Goal: Find specific page/section: Find specific page/section

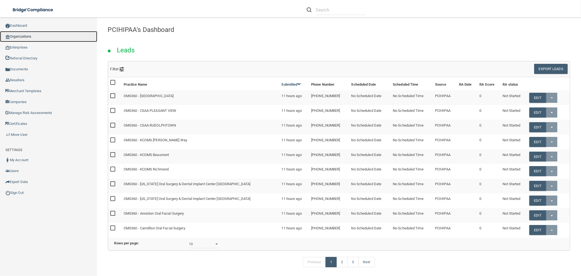
click at [37, 35] on link "Organizations" at bounding box center [48, 36] width 97 height 11
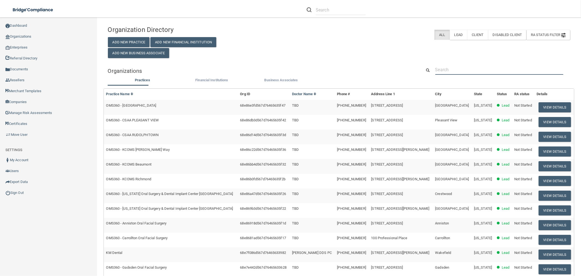
click at [466, 67] on input "text" at bounding box center [499, 70] width 128 height 10
paste input "[EMAIL_ADDRESS][DOMAIN_NAME]"
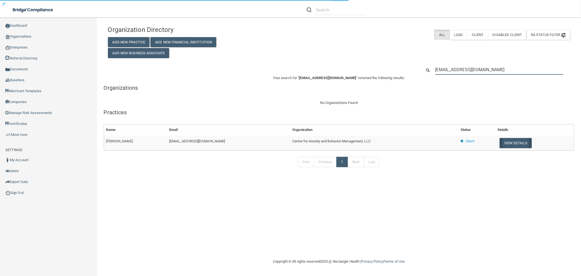
type input "[EMAIL_ADDRESS][DOMAIN_NAME]"
click at [503, 142] on button "View Details" at bounding box center [516, 143] width 32 height 10
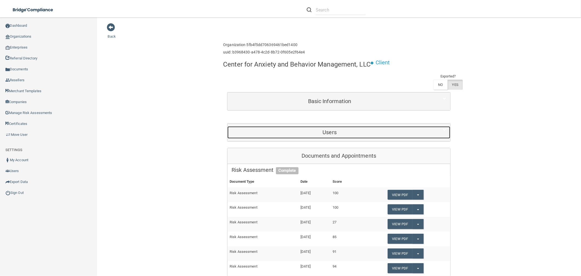
click at [342, 135] on div "Users" at bounding box center [329, 132] width 204 height 12
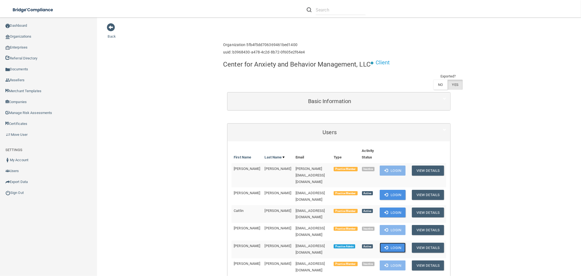
click at [395, 242] on button "Login" at bounding box center [393, 247] width 26 height 10
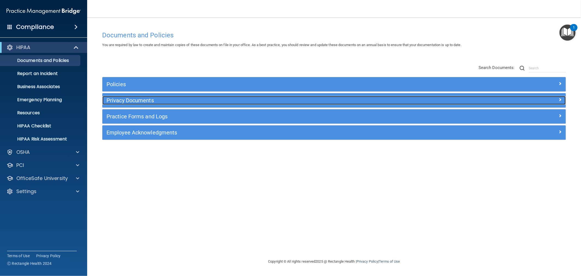
click at [129, 99] on h5 "Privacy Documents" at bounding box center [276, 100] width 339 height 6
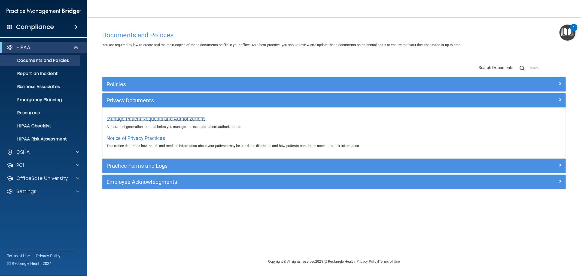
click at [132, 117] on span "Manage Patient Requests and Authorizations" at bounding box center [156, 119] width 99 height 6
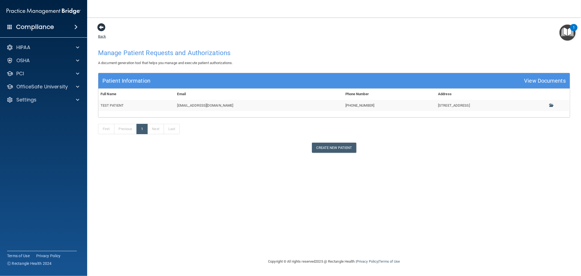
click at [102, 26] on span at bounding box center [101, 27] width 8 height 8
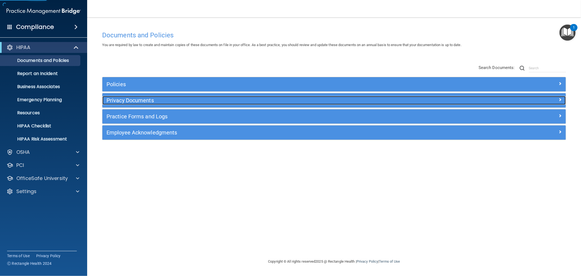
click at [124, 104] on div "Privacy Documents" at bounding box center [276, 100] width 348 height 9
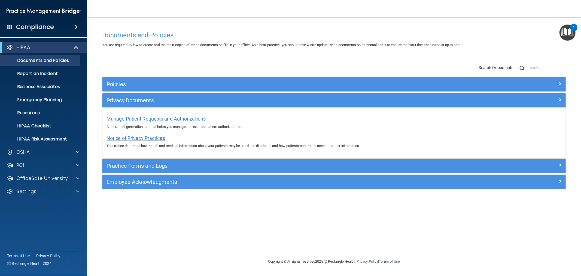
click at [138, 139] on span "Notice of Privacy Practices" at bounding box center [136, 138] width 59 height 6
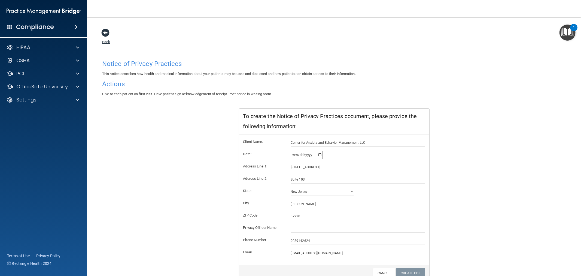
click at [102, 31] on span at bounding box center [105, 33] width 8 height 8
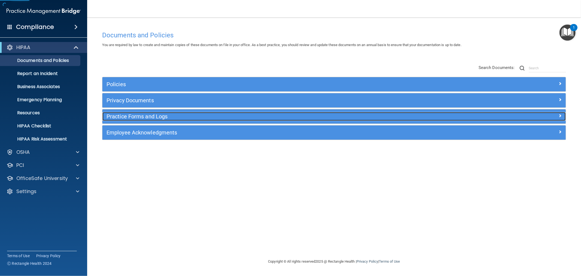
click at [119, 117] on h5 "Practice Forms and Logs" at bounding box center [276, 116] width 339 height 6
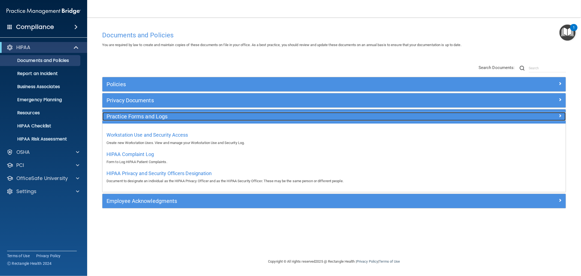
click at [124, 115] on h5 "Practice Forms and Logs" at bounding box center [276, 116] width 339 height 6
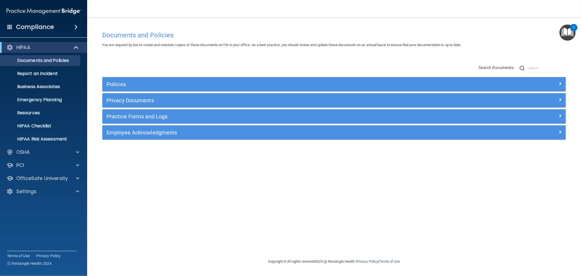
click at [132, 141] on div "Policies Select All (Unselect 0) Unselect All Print Selected (0) Acceptable Use…" at bounding box center [334, 111] width 472 height 69
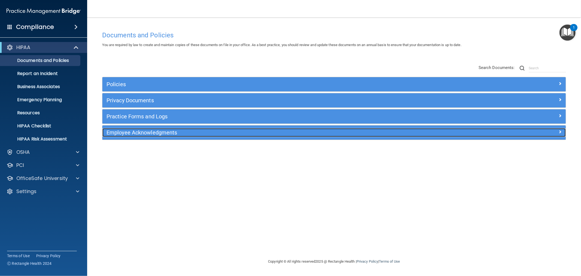
click at [136, 134] on h5 "Employee Acknowledgments" at bounding box center [276, 132] width 339 height 6
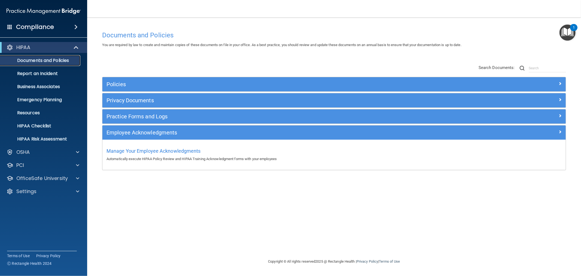
click at [42, 61] on p "Documents and Policies" at bounding box center [41, 60] width 74 height 5
click at [40, 89] on p "Business Associates" at bounding box center [41, 86] width 74 height 5
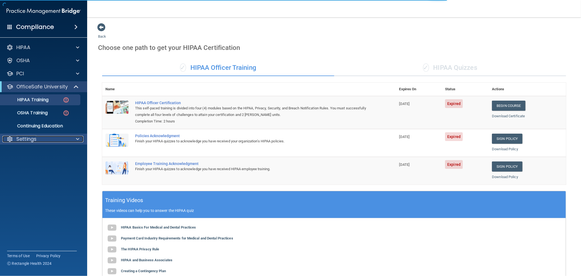
click at [43, 138] on div "Settings" at bounding box center [36, 139] width 68 height 7
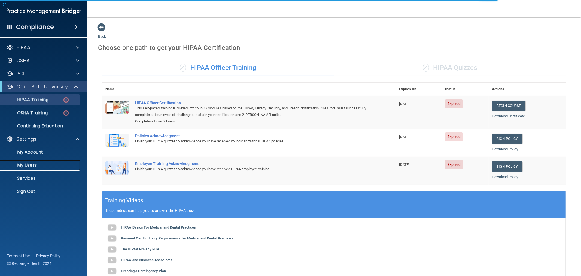
click at [29, 165] on p "My Users" at bounding box center [41, 164] width 74 height 5
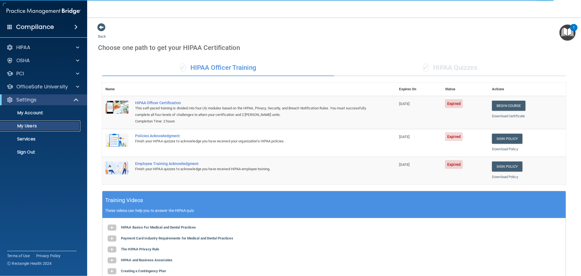
select select "20"
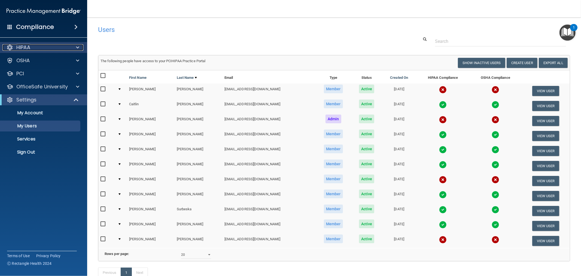
click at [39, 45] on div "HIPAA" at bounding box center [36, 47] width 68 height 7
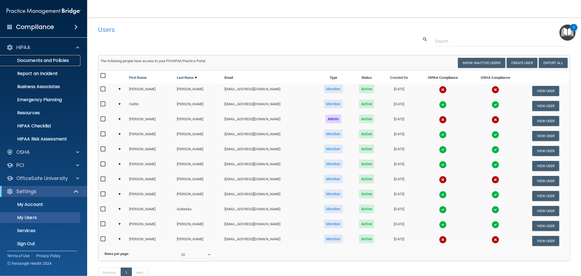
click at [34, 57] on link "Documents and Policies" at bounding box center [38, 60] width 86 height 11
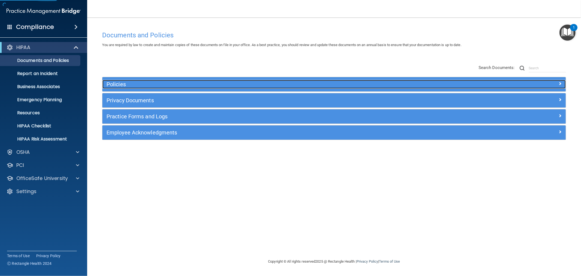
drag, startPoint x: 118, startPoint y: 84, endPoint x: 308, endPoint y: 71, distance: 190.6
click at [119, 84] on h5 "Policies" at bounding box center [276, 84] width 339 height 6
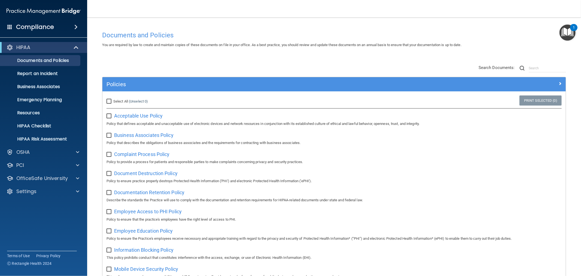
click at [108, 100] on input "Select All (Unselect 0) Unselect All" at bounding box center [110, 101] width 6 height 4
checkbox input "true"
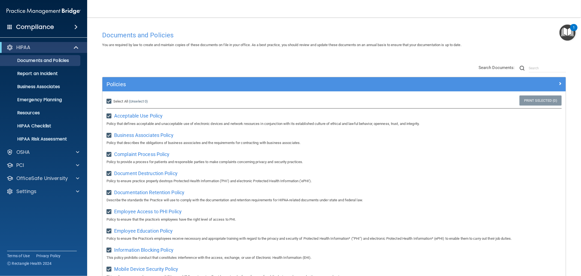
checkbox input "true"
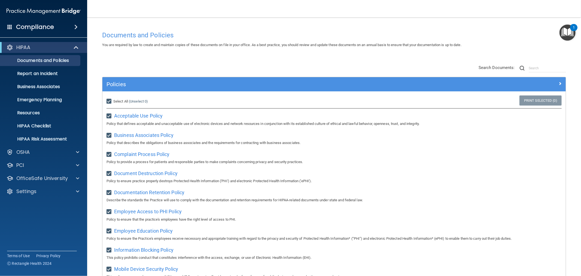
checkbox input "true"
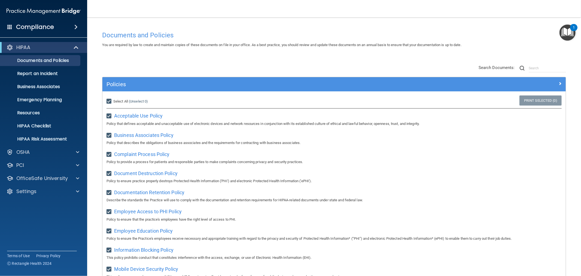
checkbox input "true"
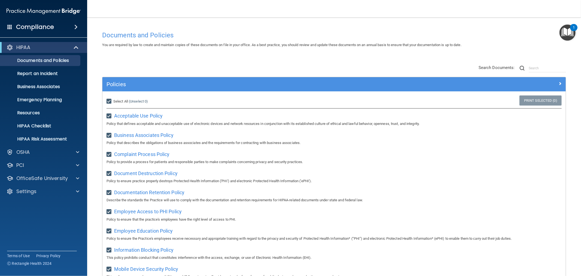
checkbox input "true"
drag, startPoint x: 110, startPoint y: 101, endPoint x: 113, endPoint y: 101, distance: 3.0
click at [111, 101] on input "Select All (Unselect 21) Unselect All" at bounding box center [110, 101] width 6 height 4
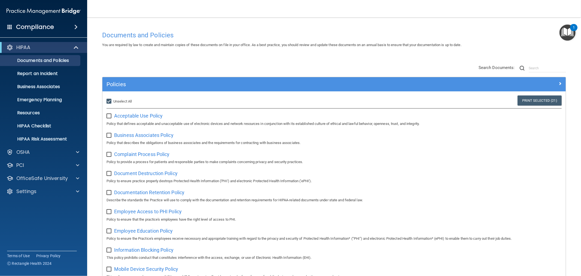
checkbox input "false"
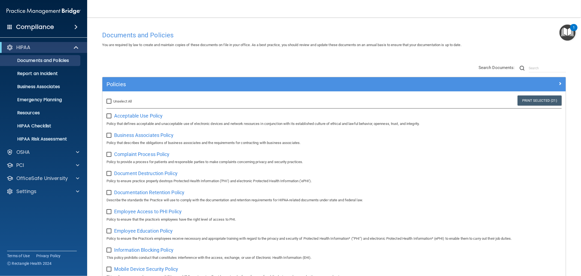
checkbox input "false"
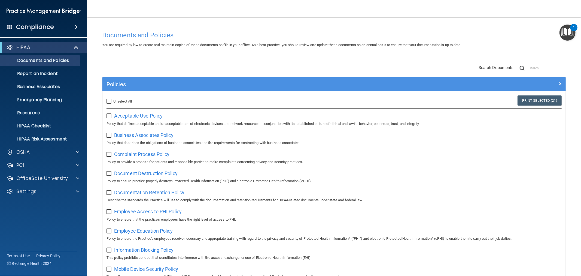
checkbox input "false"
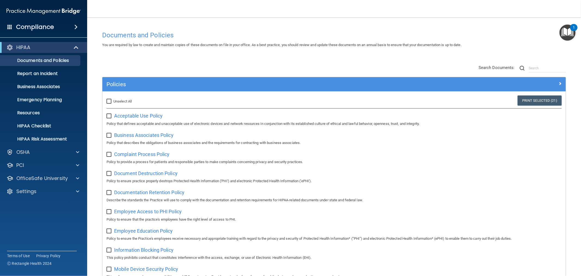
checkbox input "false"
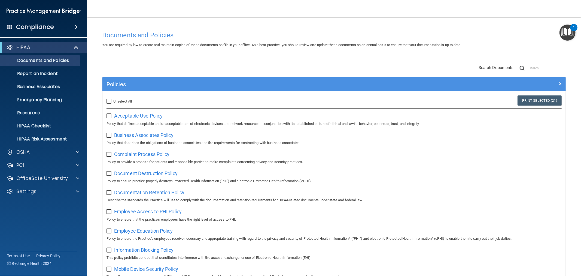
checkbox input "false"
click at [29, 196] on div "Settings" at bounding box center [43, 191] width 87 height 11
click at [44, 189] on div "Settings" at bounding box center [36, 191] width 68 height 7
click at [27, 213] on link "My Users" at bounding box center [38, 217] width 86 height 11
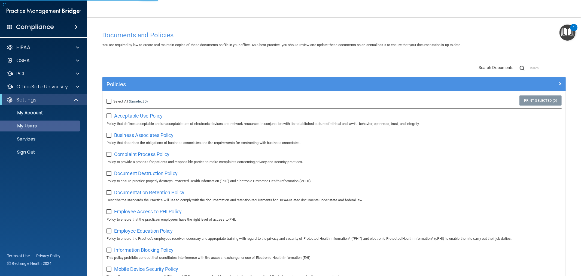
select select "20"
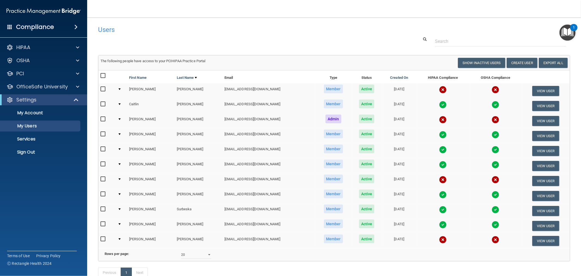
click at [120, 88] on div at bounding box center [120, 89] width 2 height 2
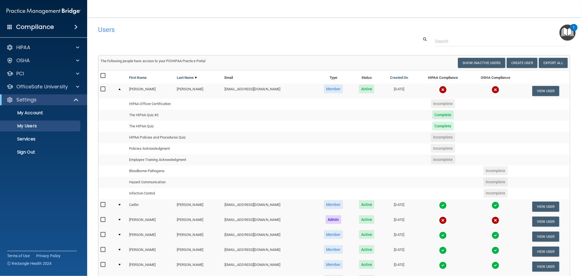
click at [119, 89] on div at bounding box center [120, 89] width 2 height 2
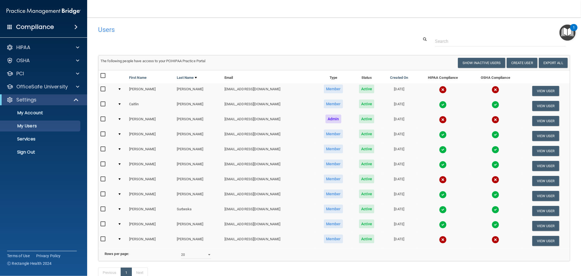
click at [439, 88] on img at bounding box center [443, 90] width 8 height 8
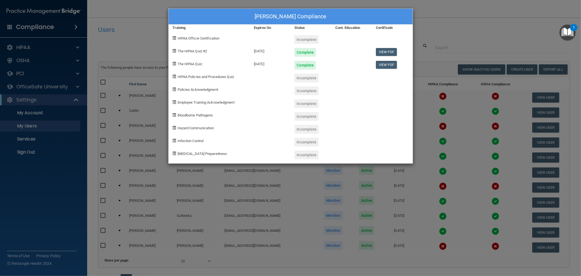
click at [466, 117] on div "Jennifer Barbieri's Compliance Training Expires On Status Cont. Education Certi…" at bounding box center [290, 138] width 581 height 276
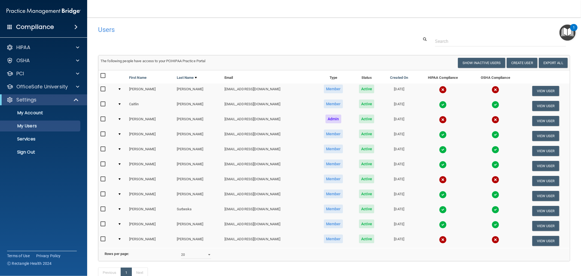
click at [439, 103] on img at bounding box center [443, 105] width 8 height 8
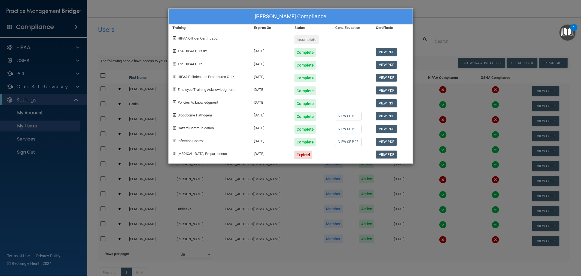
click at [119, 171] on div "Caitlin Dillaway's Compliance Training Expires On Status Cont. Education Certif…" at bounding box center [290, 138] width 581 height 276
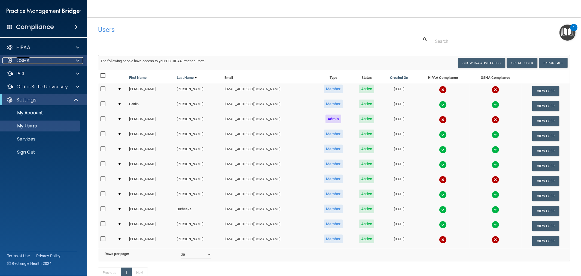
click at [38, 63] on div "OSHA" at bounding box center [36, 60] width 68 height 7
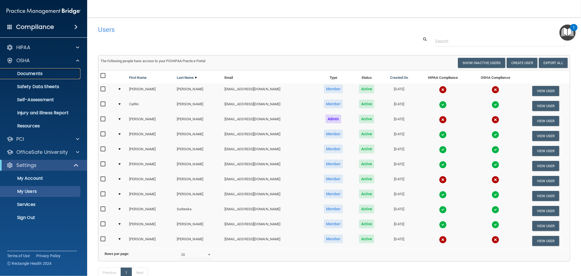
click at [36, 76] on p "Documents" at bounding box center [41, 73] width 74 height 5
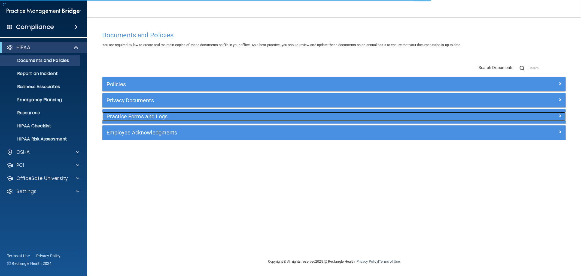
click at [123, 116] on h5 "Practice Forms and Logs" at bounding box center [276, 116] width 339 height 6
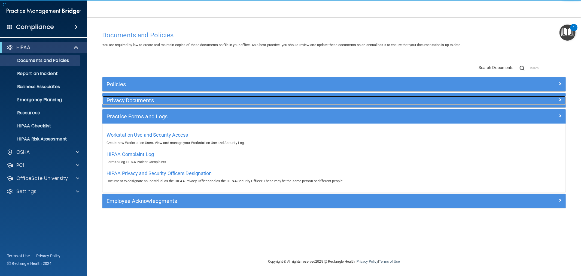
click at [132, 103] on h5 "Privacy Documents" at bounding box center [276, 100] width 339 height 6
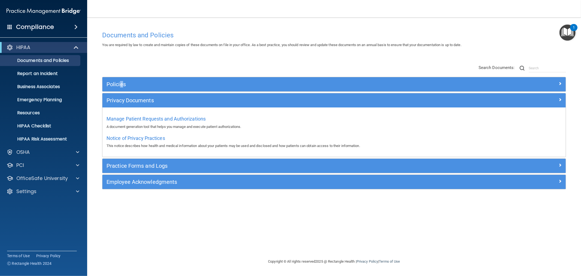
click at [121, 90] on div "Policies" at bounding box center [333, 84] width 463 height 14
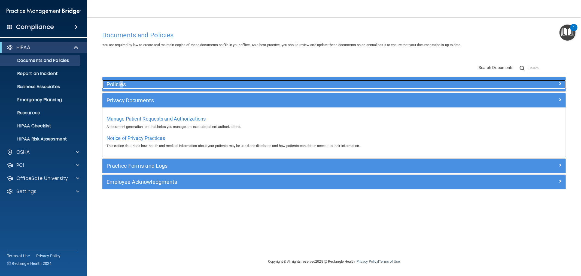
click at [118, 86] on h5 "Policies" at bounding box center [276, 84] width 339 height 6
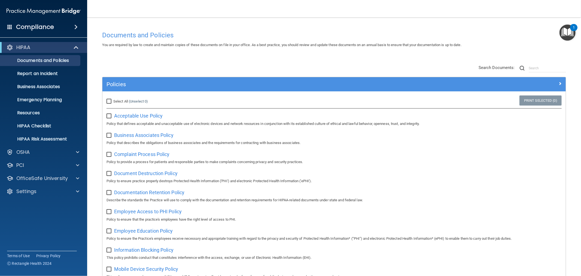
click at [58, 189] on div "Settings" at bounding box center [36, 191] width 68 height 7
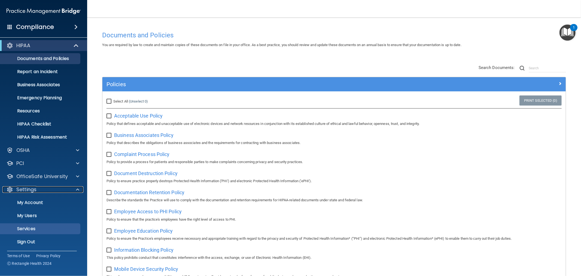
scroll to position [2, 0]
click at [33, 239] on p "Sign Out" at bounding box center [41, 241] width 74 height 5
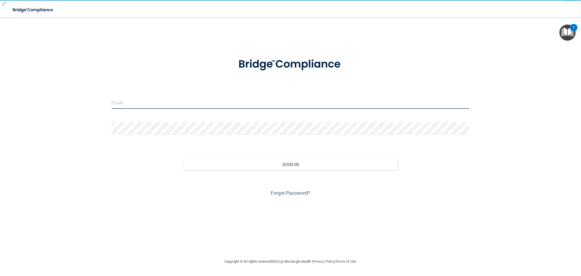
type input "clacys@pcihipaa.com"
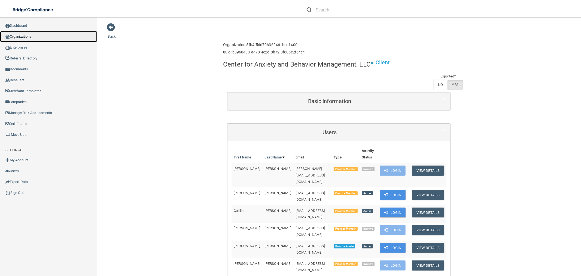
click at [53, 37] on link "Organizations" at bounding box center [48, 36] width 97 height 11
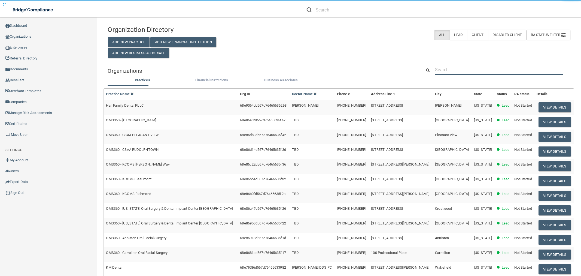
click at [491, 67] on input "text" at bounding box center [499, 70] width 128 height 10
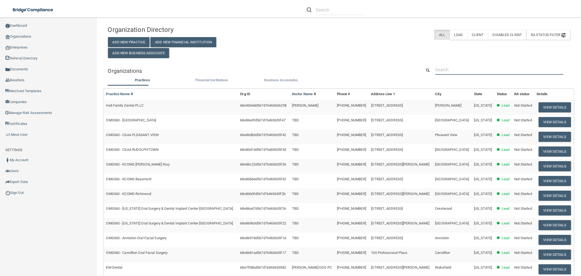
paste input "[PERSON_NAME] DDS Inc"
type input "[PERSON_NAME] DDS Inc"
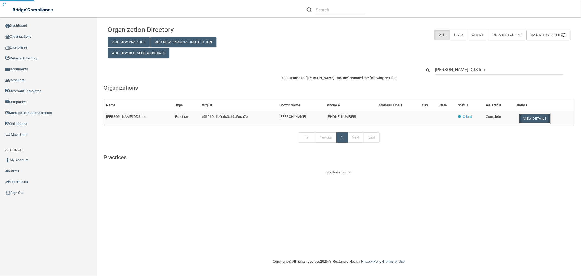
click at [540, 119] on button "View Details" at bounding box center [535, 118] width 32 height 10
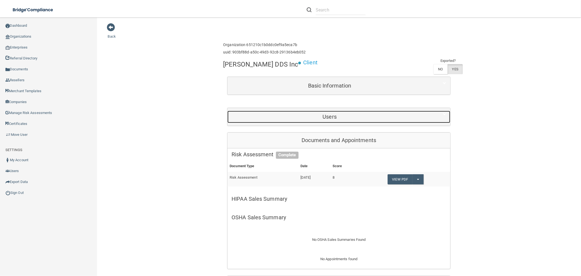
click at [341, 117] on h5 "Users" at bounding box center [330, 117] width 196 height 6
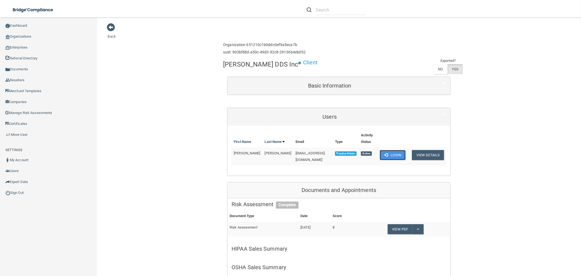
click at [387, 157] on button "Login" at bounding box center [393, 155] width 26 height 10
click at [23, 35] on link "Organizations" at bounding box center [48, 36] width 97 height 11
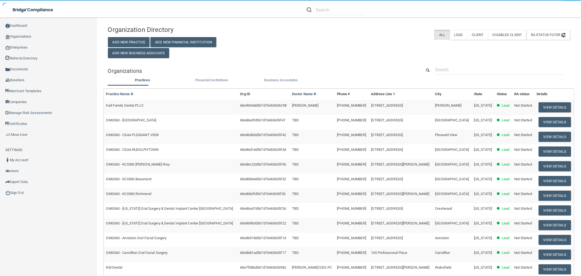
drag, startPoint x: 486, startPoint y: 77, endPoint x: 492, endPoint y: 66, distance: 12.1
click at [487, 76] on div "Organization Directory Add New Practice Add New Financial Institution Add New B…" at bounding box center [339, 180] width 463 height 314
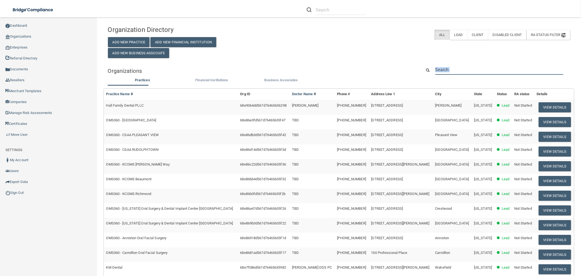
click at [492, 66] on input "text" at bounding box center [499, 70] width 128 height 10
paste input "818) 365-4563"
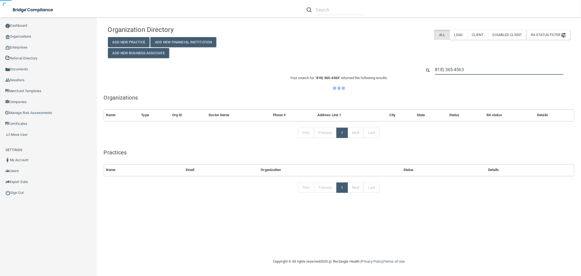
type input "818) 365-4563"
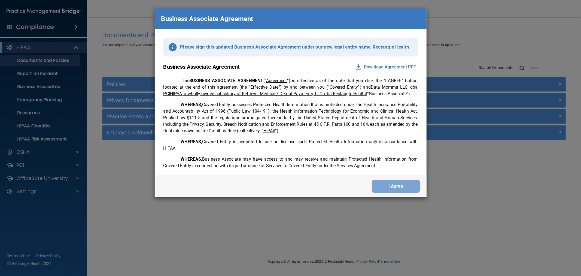
scroll to position [1117, 0]
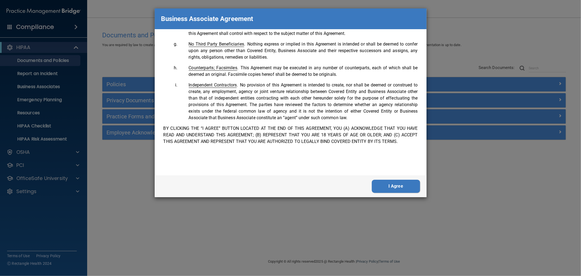
click at [400, 188] on button "I Agree" at bounding box center [396, 186] width 48 height 13
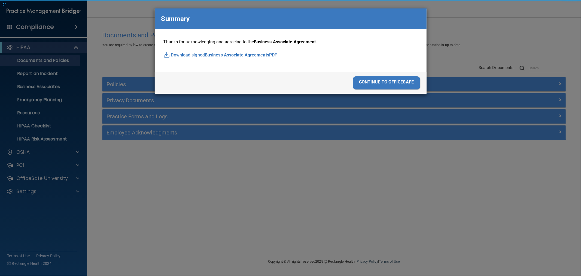
click at [409, 186] on div "Business Associate Agreement Please sign this updated Business Associate Agreem…" at bounding box center [290, 138] width 581 height 276
click at [371, 79] on div "continue to officesafe" at bounding box center [386, 82] width 67 height 13
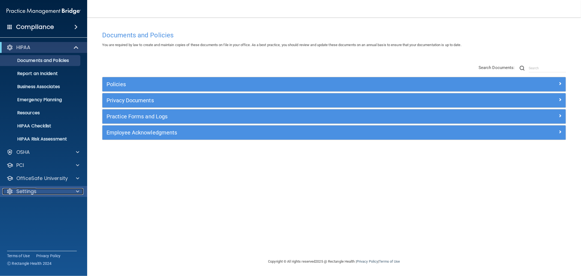
click at [22, 191] on p "Settings" at bounding box center [26, 191] width 20 height 7
click at [33, 240] on link "Sign Out" at bounding box center [38, 243] width 86 height 11
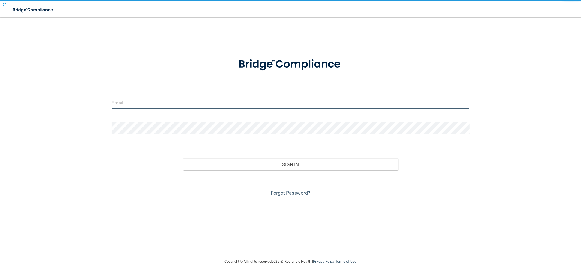
type input "[EMAIL_ADDRESS][DOMAIN_NAME]"
